Goal: Task Accomplishment & Management: Use online tool/utility

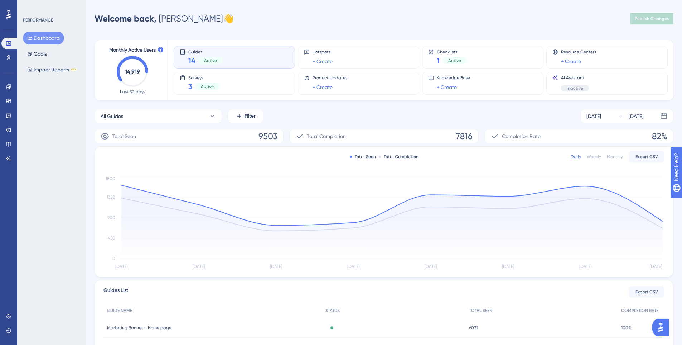
click at [149, 328] on span "Marketing Banner – Home page" at bounding box center [139, 328] width 64 height 6
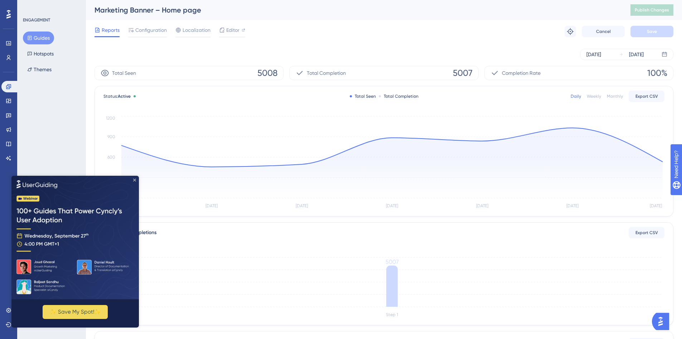
click at [135, 178] on icon "Close Preview" at bounding box center [134, 179] width 3 height 3
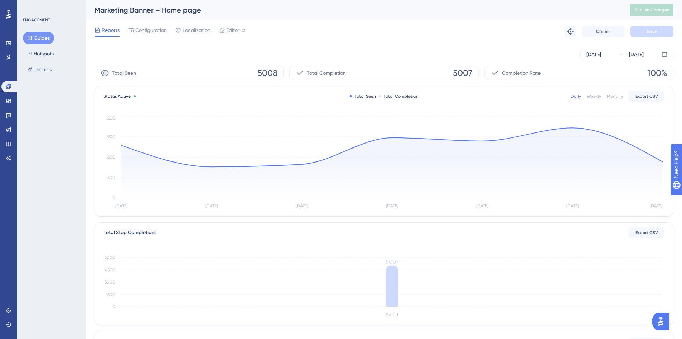
scroll to position [115, 0]
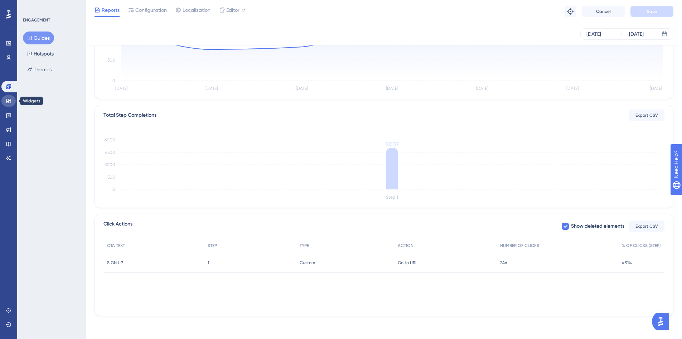
click at [8, 101] on icon at bounding box center [8, 101] width 5 height 4
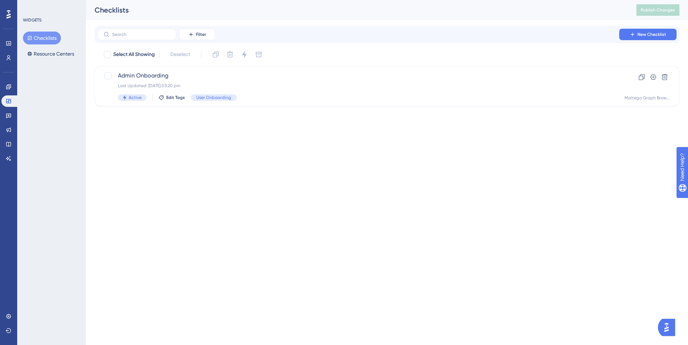
click at [4, 92] on div "Engagement" at bounding box center [8, 86] width 14 height 11
click at [9, 89] on icon at bounding box center [8, 86] width 5 height 5
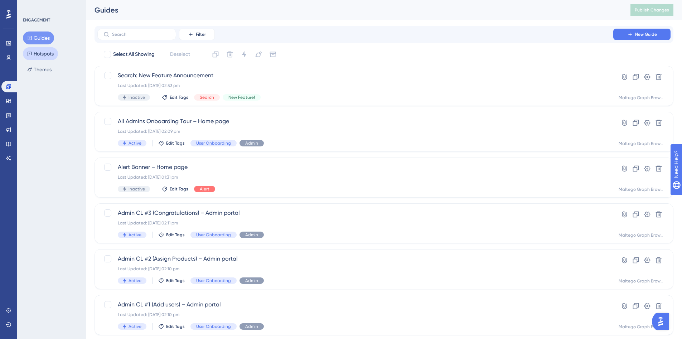
click at [48, 57] on button "Hotspots" at bounding box center [40, 53] width 35 height 13
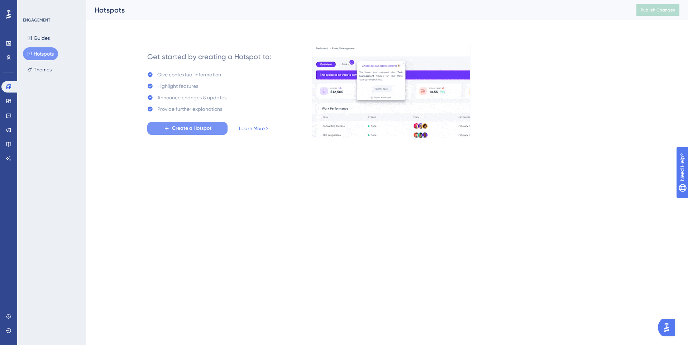
click at [216, 130] on button "Create a Hotspot" at bounding box center [187, 128] width 80 height 13
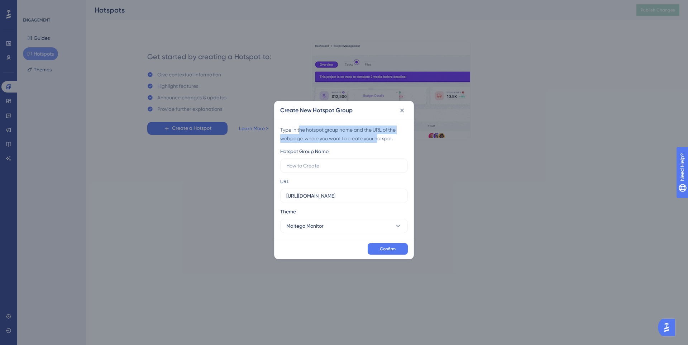
drag, startPoint x: 300, startPoint y: 131, endPoint x: 379, endPoint y: 141, distance: 79.1
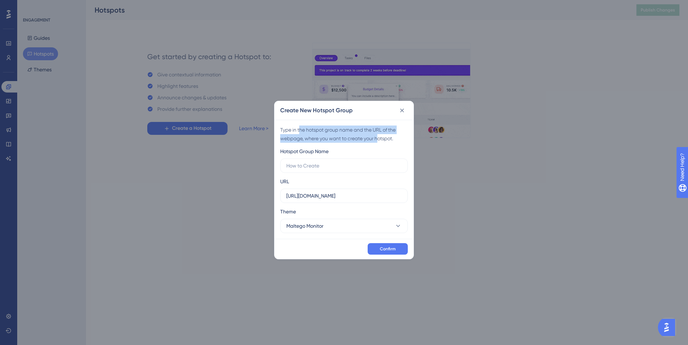
click at [379, 141] on div "Type in the hotspot group name and the URL of the webpage, where you want to cr…" at bounding box center [344, 133] width 128 height 17
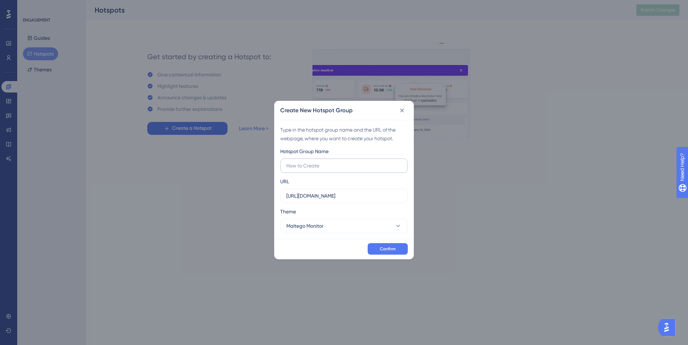
click at [358, 171] on label at bounding box center [344, 165] width 128 height 14
click at [358, 169] on input "text" at bounding box center [343, 166] width 115 height 8
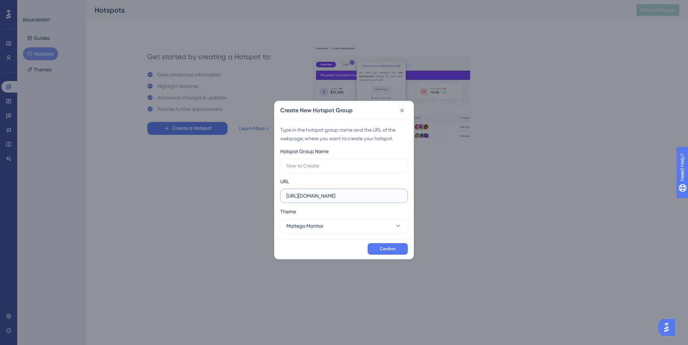
drag, startPoint x: 329, startPoint y: 197, endPoint x: 304, endPoint y: 196, distance: 25.1
click at [304, 196] on input "https://monitor.qa.maltego.com" at bounding box center [343, 196] width 115 height 8
type input "https://app.maltego.com"
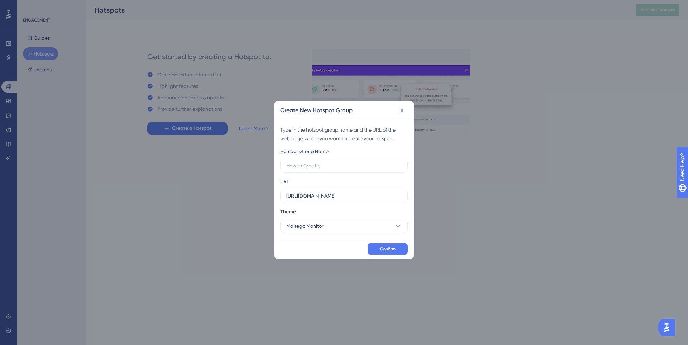
click at [371, 204] on div "Hotspot Group Name URL https://app.maltego.com Theme Maltego Monitor" at bounding box center [344, 190] width 128 height 86
click at [341, 170] on label at bounding box center [344, 165] width 128 height 14
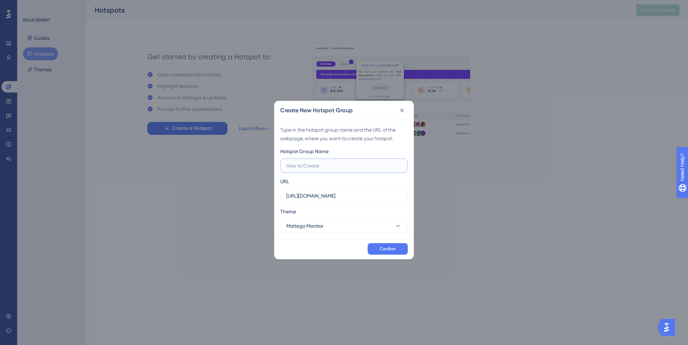
click at [341, 169] on input "text" at bounding box center [343, 166] width 115 height 8
type input "M"
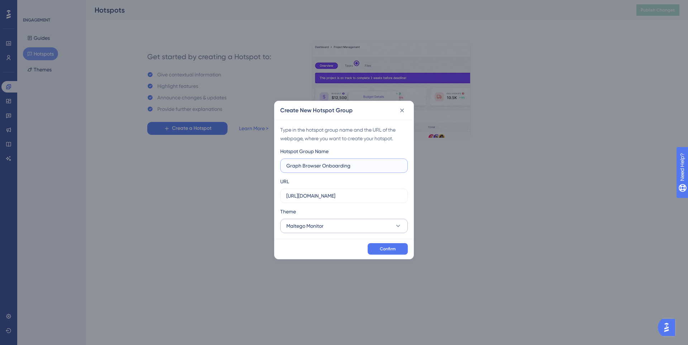
type input "Graph Browser Onboarding"
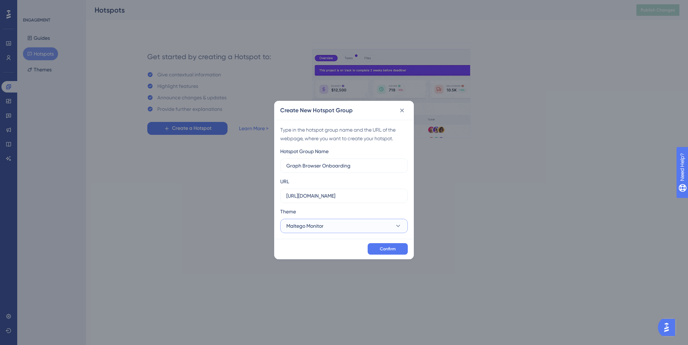
click at [350, 218] on button "Maltego Monitor" at bounding box center [344, 225] width 128 height 14
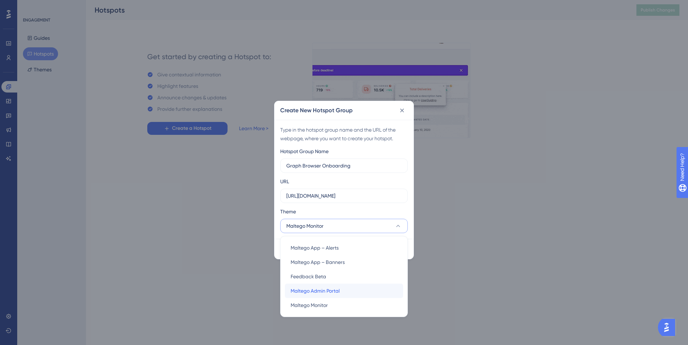
click at [334, 290] on span "Maltego Admin Portal" at bounding box center [314, 290] width 49 height 9
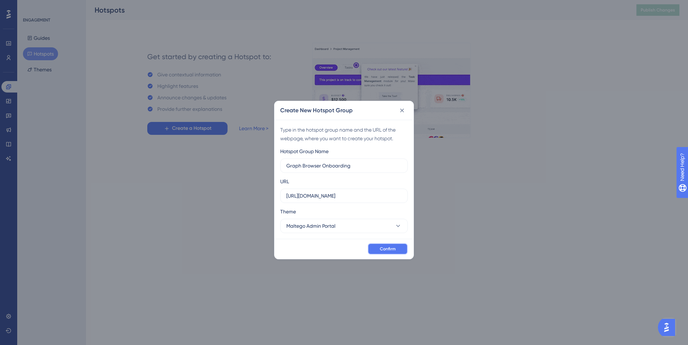
click at [391, 249] on span "Confirm" at bounding box center [388, 249] width 16 height 6
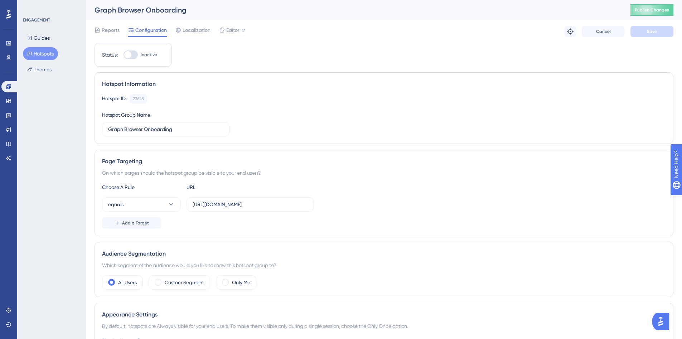
scroll to position [1, 0]
click at [168, 201] on icon at bounding box center [171, 203] width 7 height 7
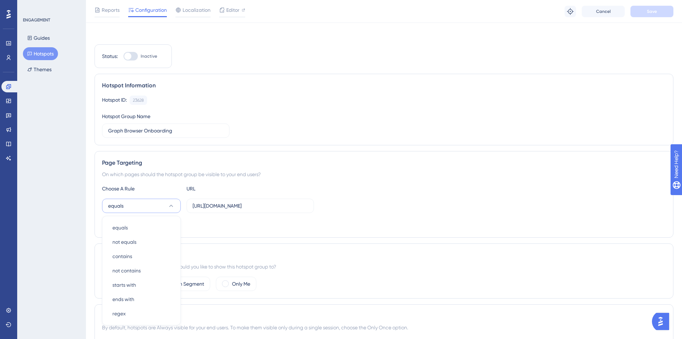
scroll to position [99, 0]
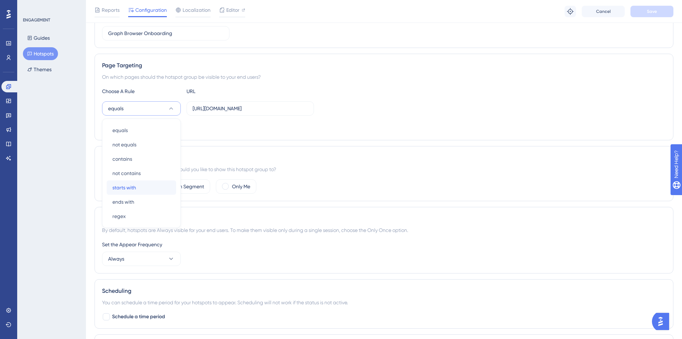
click at [162, 183] on div "starts with starts with" at bounding box center [141, 188] width 58 height 14
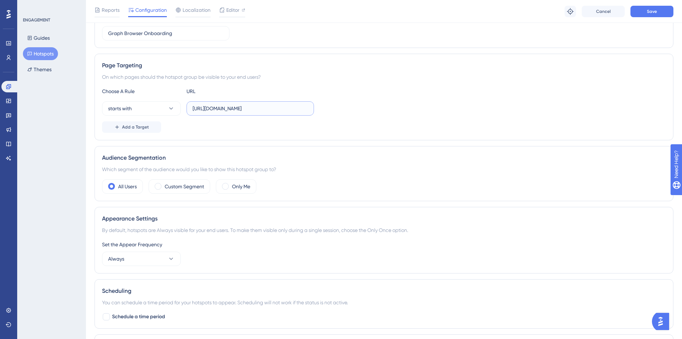
scroll to position [0, 88]
drag, startPoint x: 268, startPoint y: 109, endPoint x: 280, endPoint y: 107, distance: 12.0
click at [280, 107] on input "https://app.maltego.com/local/c60eaf3c-f8b7-4b0a-b717-27b49f0075a4?views=graph" at bounding box center [250, 109] width 115 height 8
click at [151, 123] on button "Add a Target" at bounding box center [131, 126] width 59 height 11
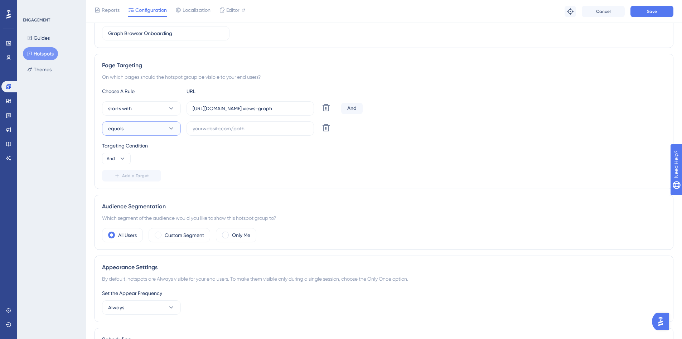
click at [173, 131] on icon at bounding box center [171, 128] width 7 height 7
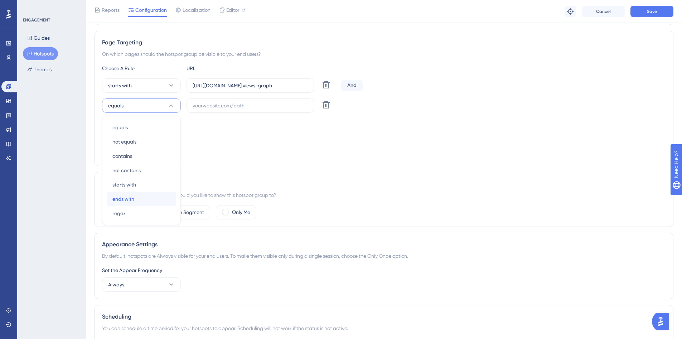
click at [156, 200] on div "ends with ends with" at bounding box center [141, 199] width 58 height 14
drag, startPoint x: 269, startPoint y: 85, endPoint x: 303, endPoint y: 86, distance: 34.4
click at [303, 86] on input "https://app.maltego.com/local/ views=graph" at bounding box center [250, 86] width 115 height 8
type input "https://app.maltego.com/local/"
click at [277, 111] on label at bounding box center [251, 105] width 128 height 14
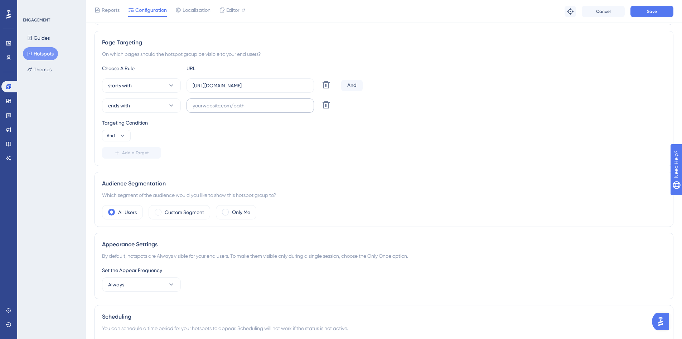
click at [277, 110] on input "text" at bounding box center [250, 106] width 115 height 8
paste input "views=graph"
type input "views=graph"
click at [348, 150] on div "Add a Target" at bounding box center [384, 152] width 564 height 11
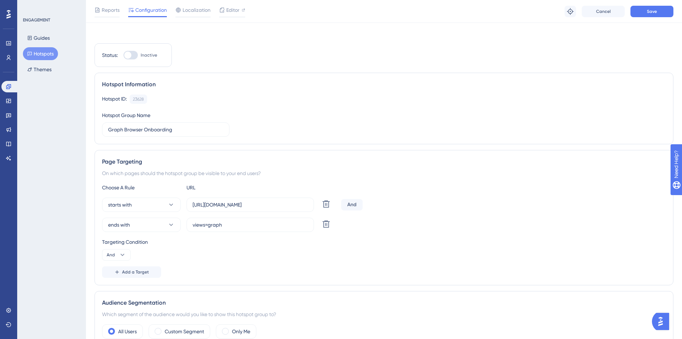
scroll to position [0, 0]
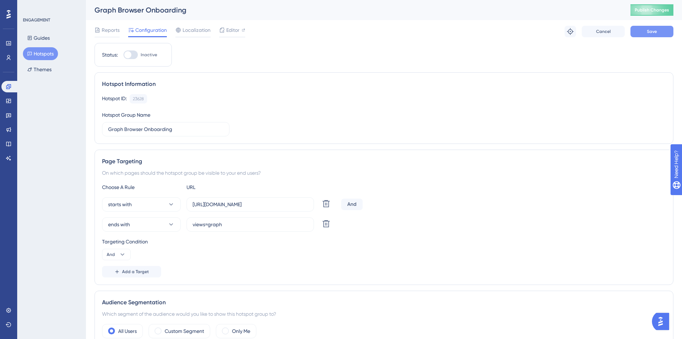
click at [659, 29] on button "Save" at bounding box center [652, 31] width 43 height 11
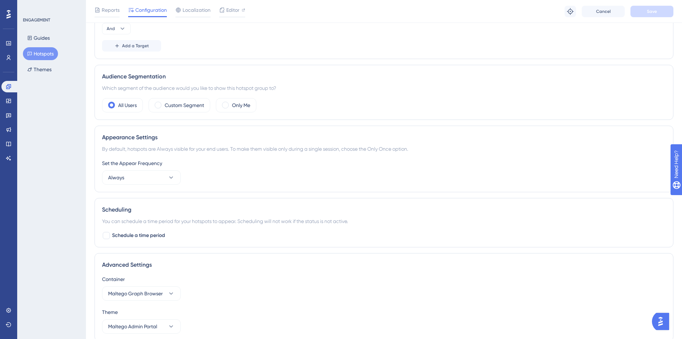
scroll to position [217, 0]
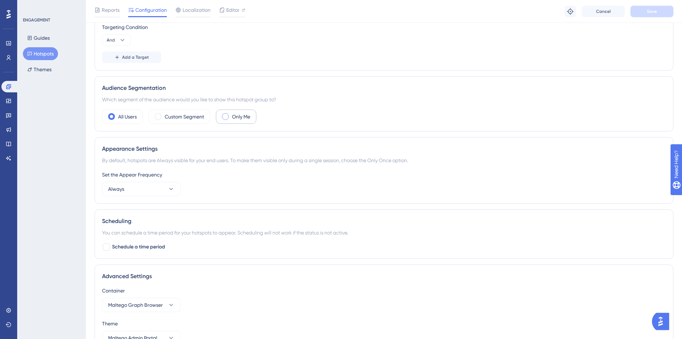
click at [222, 115] on div "Only Me" at bounding box center [236, 117] width 40 height 14
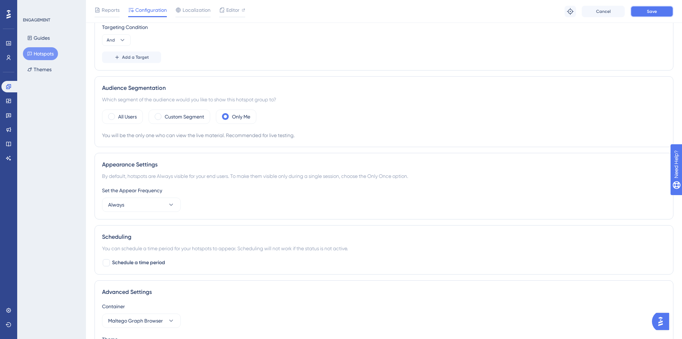
click at [645, 11] on button "Save" at bounding box center [652, 11] width 43 height 11
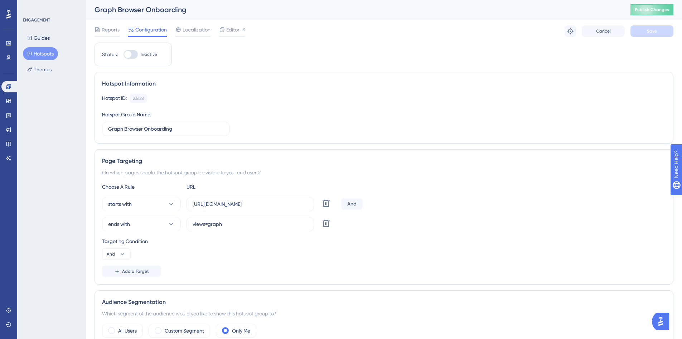
scroll to position [0, 0]
click at [653, 10] on span "Publish Changes" at bounding box center [652, 10] width 34 height 6
click at [36, 59] on button "Hotspots" at bounding box center [40, 53] width 35 height 13
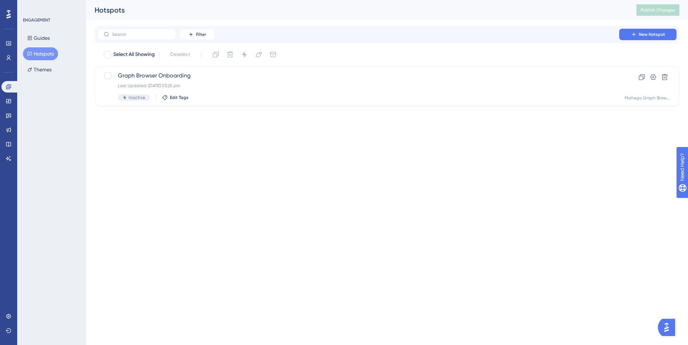
click at [281, 118] on div "Performance Users Engagement Widgets Feedback Product Updates Knowledge Base AI…" at bounding box center [344, 64] width 688 height 129
click at [51, 36] on button "Guides" at bounding box center [38, 38] width 31 height 13
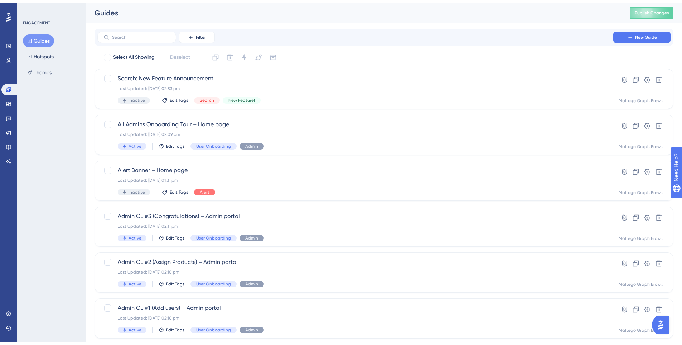
scroll to position [211, 0]
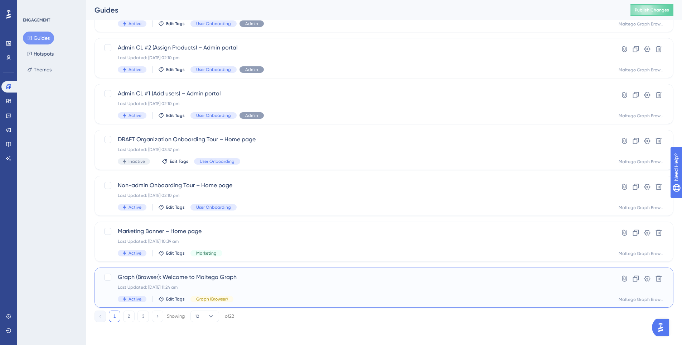
click at [347, 270] on div "Graph (Browser): Welcome to Maltego Graph Last Updated: 26 Aug 2025 11:24 am Ac…" at bounding box center [384, 287] width 579 height 40
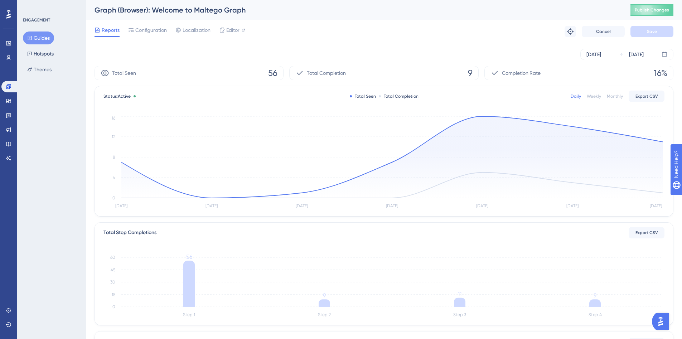
click at [48, 43] on button "Guides" at bounding box center [38, 38] width 31 height 13
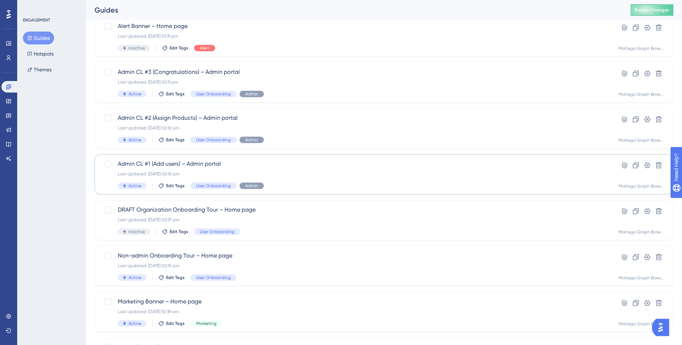
scroll to position [211, 0]
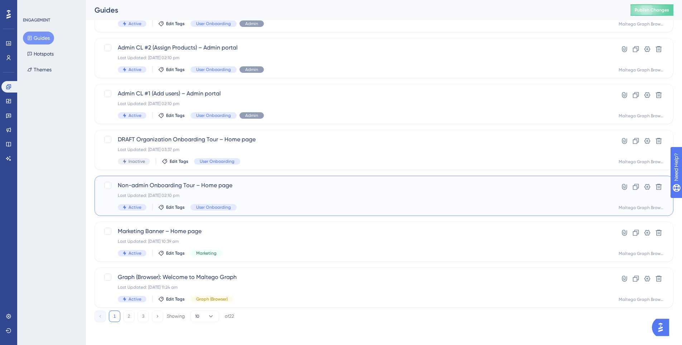
click at [299, 188] on span "Non-admin Onboarding Tour – Home page" at bounding box center [355, 185] width 475 height 9
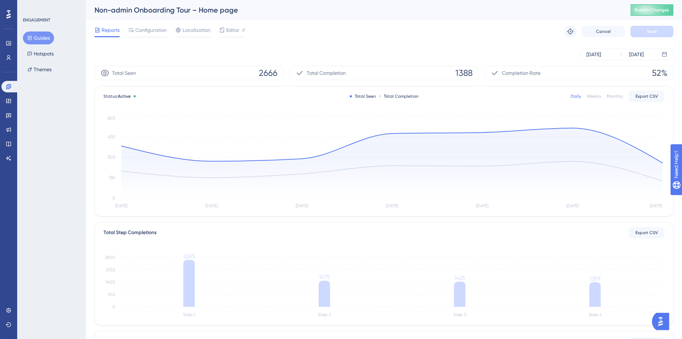
click at [40, 38] on button "Guides" at bounding box center [38, 38] width 31 height 13
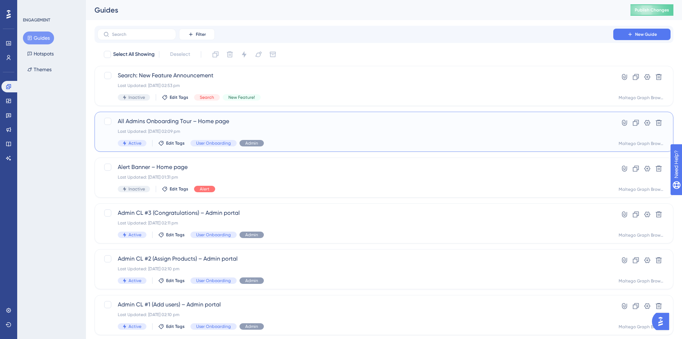
click at [311, 145] on div "Active Edit Tags User Onboarding Admin" at bounding box center [355, 143] width 475 height 6
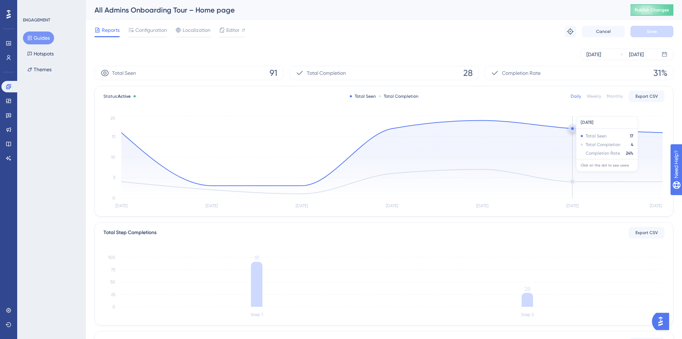
click at [567, 158] on icon at bounding box center [392, 159] width 542 height 78
click at [571, 130] on circle at bounding box center [573, 129] width 6 height 6
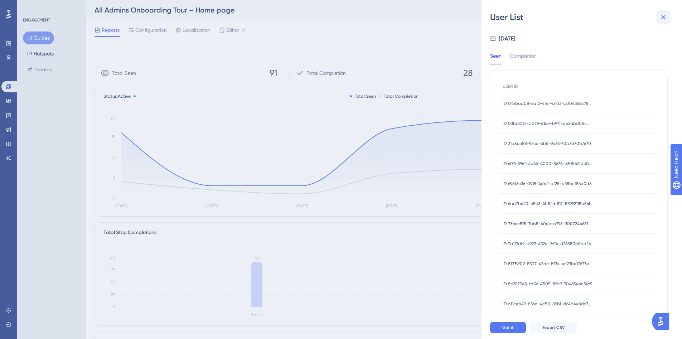
click at [657, 16] on button at bounding box center [664, 17] width 14 height 14
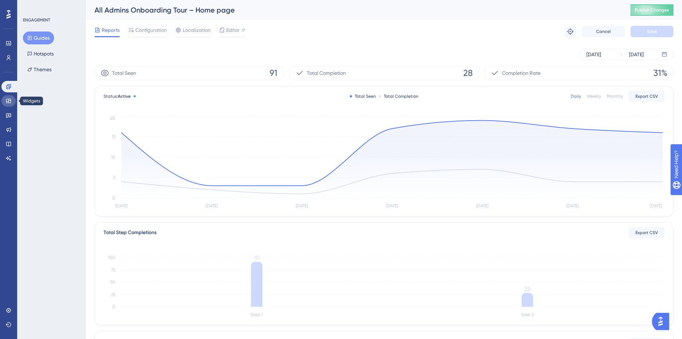
click at [12, 102] on link at bounding box center [8, 100] width 14 height 11
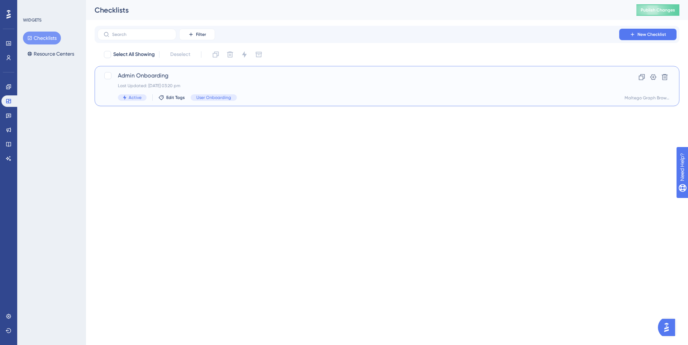
click at [298, 81] on div "Admin Onboarding Last Updated: 08 Sept 2025 03:20 pm Active Edit Tags User Onbo…" at bounding box center [358, 85] width 481 height 29
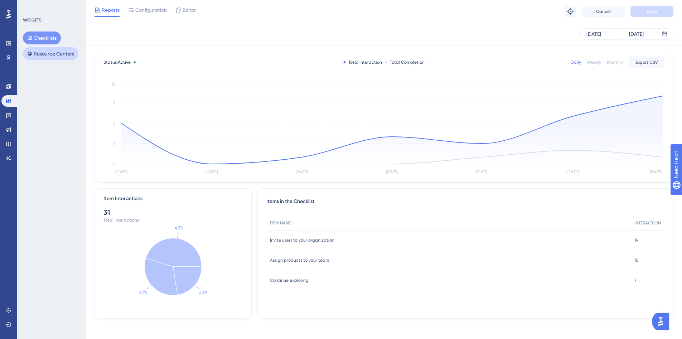
scroll to position [31, 0]
click at [10, 86] on icon at bounding box center [9, 87] width 6 height 6
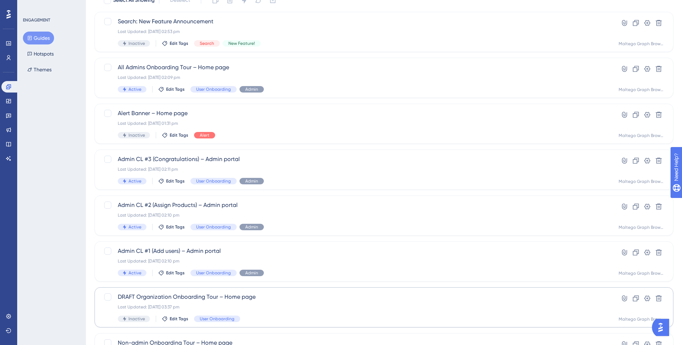
scroll to position [111, 0]
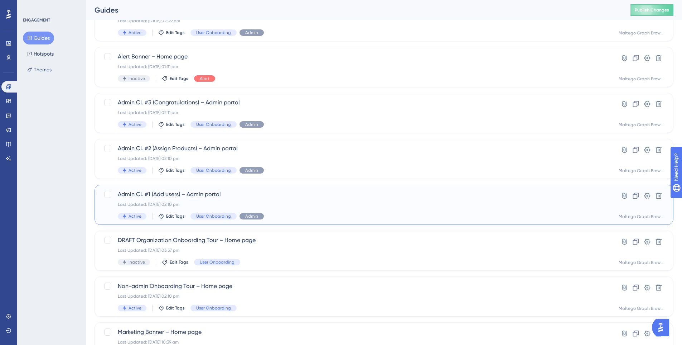
click at [331, 196] on span "Admin CL #1 (Add users) – Admin portal" at bounding box center [355, 194] width 475 height 9
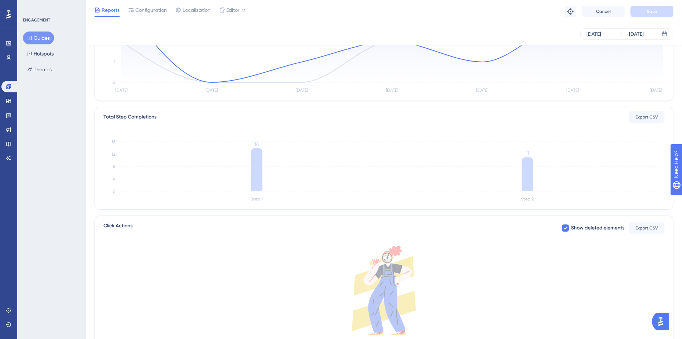
scroll to position [32, 0]
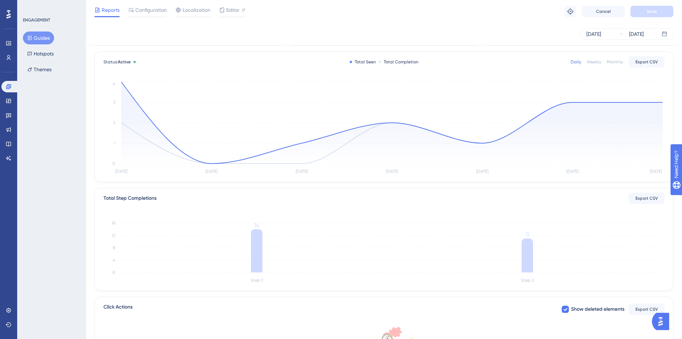
click at [44, 39] on button "Guides" at bounding box center [38, 38] width 31 height 13
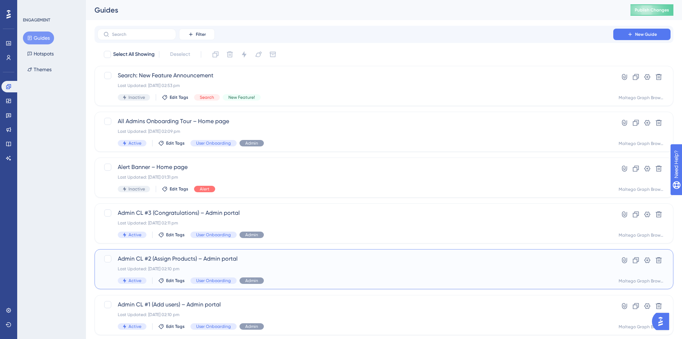
click at [329, 252] on div "Admin CL #2 (Assign Products) – Admin portal Last Updated: 02 Sept 2025 02:10 p…" at bounding box center [384, 269] width 579 height 40
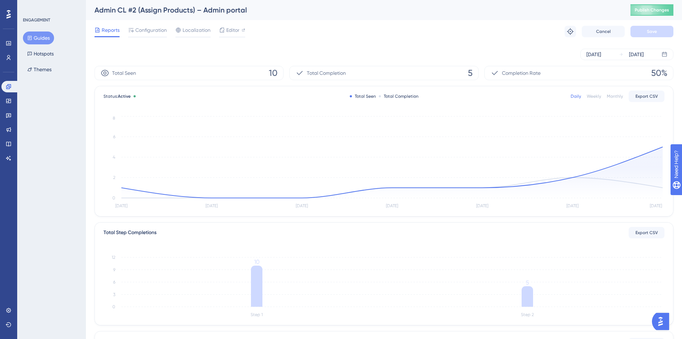
click at [41, 40] on button "Guides" at bounding box center [38, 38] width 31 height 13
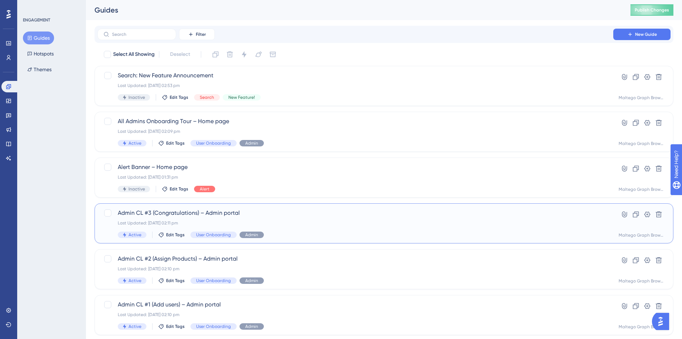
click at [335, 223] on div "Last Updated: 02 Sept 2025 02:11 pm" at bounding box center [355, 223] width 475 height 6
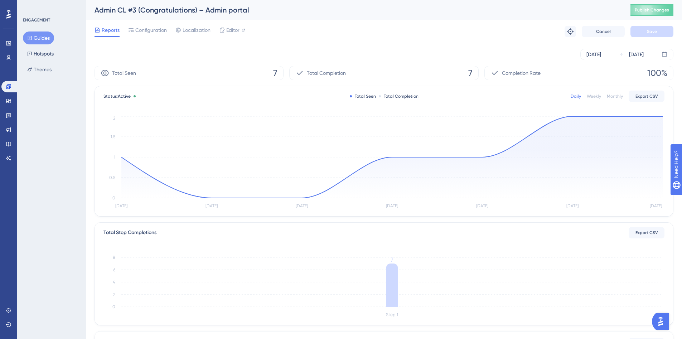
click at [45, 43] on button "Guides" at bounding box center [38, 38] width 31 height 13
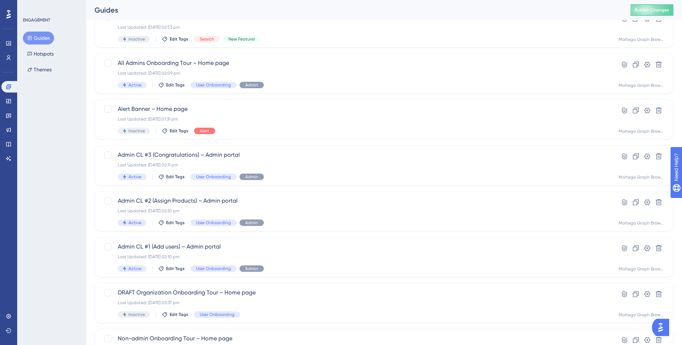
scroll to position [211, 0]
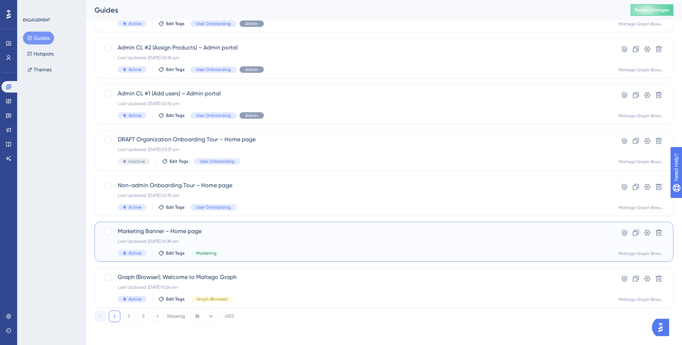
click at [321, 240] on div "Last Updated: 05 Sept 2025 10:39 am" at bounding box center [355, 241] width 475 height 6
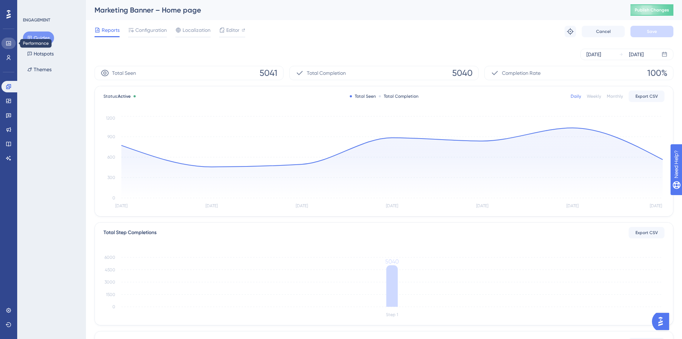
click at [12, 40] on link at bounding box center [8, 43] width 14 height 11
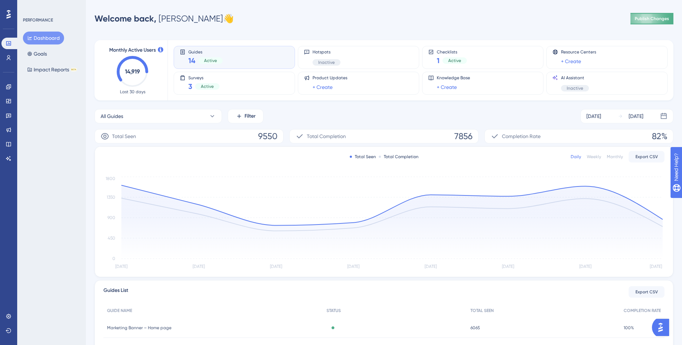
click at [653, 22] on button "Publish Changes" at bounding box center [652, 18] width 43 height 11
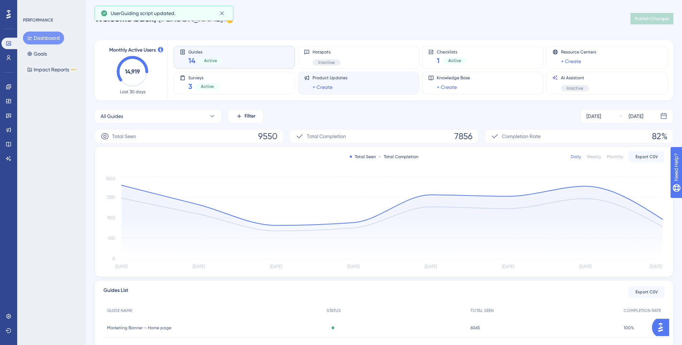
click at [375, 92] on div "Product Updates + Create" at bounding box center [358, 83] width 121 height 23
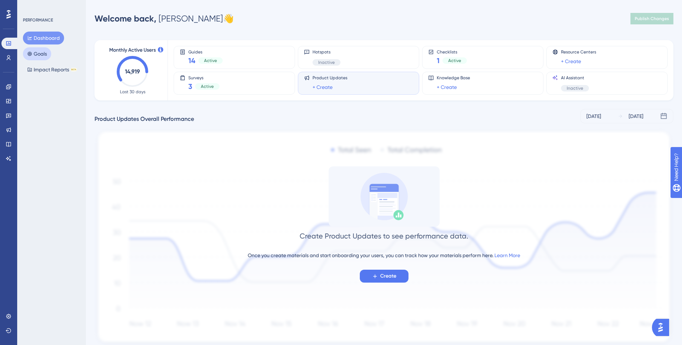
click at [33, 58] on button "Goals" at bounding box center [37, 53] width 28 height 13
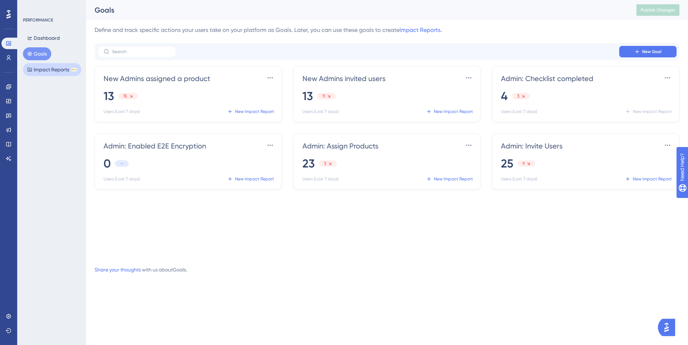
click at [55, 75] on button "Impact Reports BETA" at bounding box center [52, 69] width 58 height 13
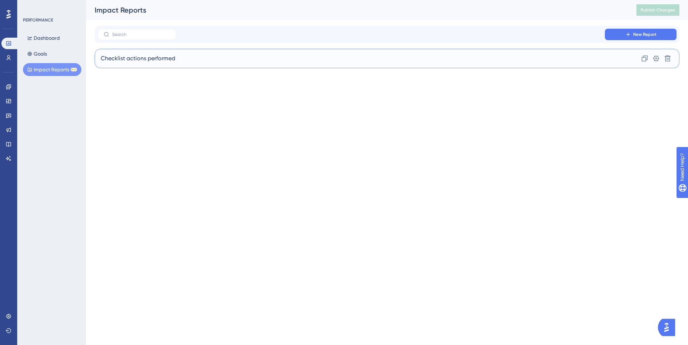
click at [270, 67] on div "Checklist actions performed Clone Settings Delete" at bounding box center [387, 58] width 585 height 19
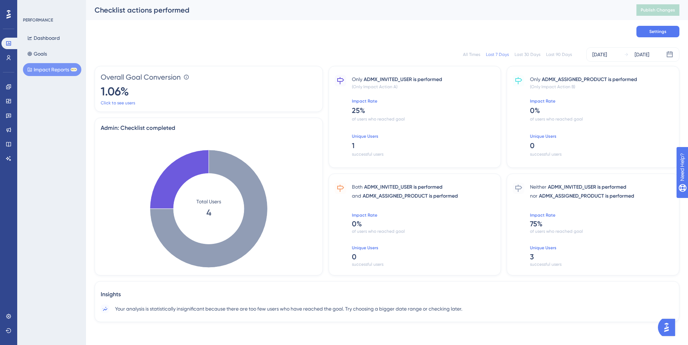
click at [525, 53] on div "Last 30 Days" at bounding box center [527, 55] width 26 height 6
click at [564, 54] on div "Last 90 Days" at bounding box center [559, 55] width 26 height 6
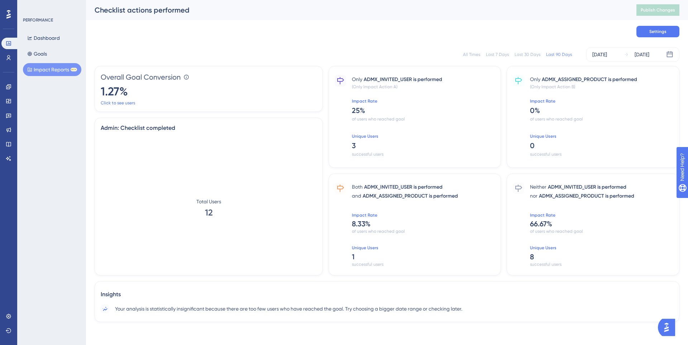
click at [475, 52] on div "All Times" at bounding box center [471, 55] width 17 height 6
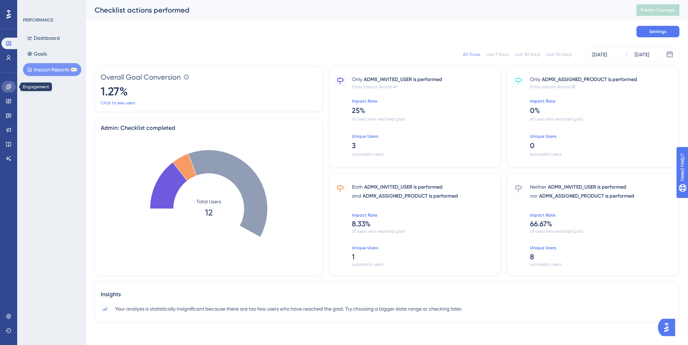
click at [10, 86] on icon at bounding box center [8, 86] width 5 height 5
